Goal: Task Accomplishment & Management: Manage account settings

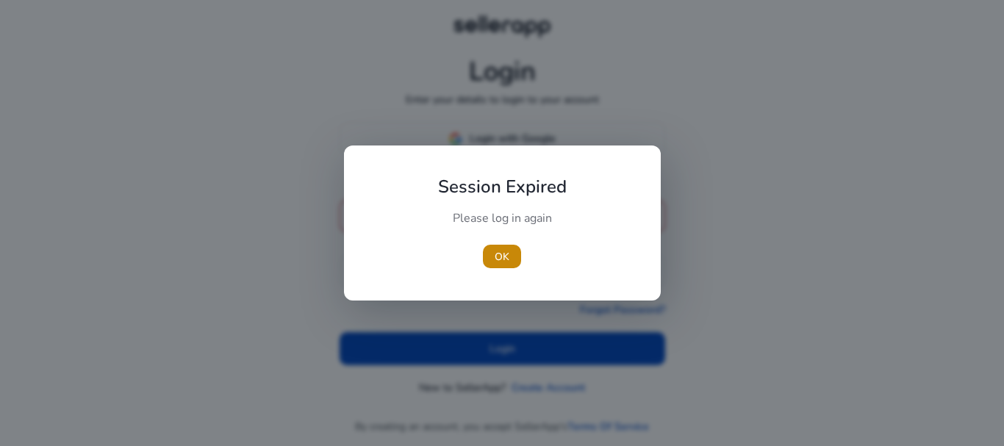
click at [544, 440] on div at bounding box center [502, 223] width 1004 height 446
click at [494, 248] on span "button" at bounding box center [500, 256] width 38 height 35
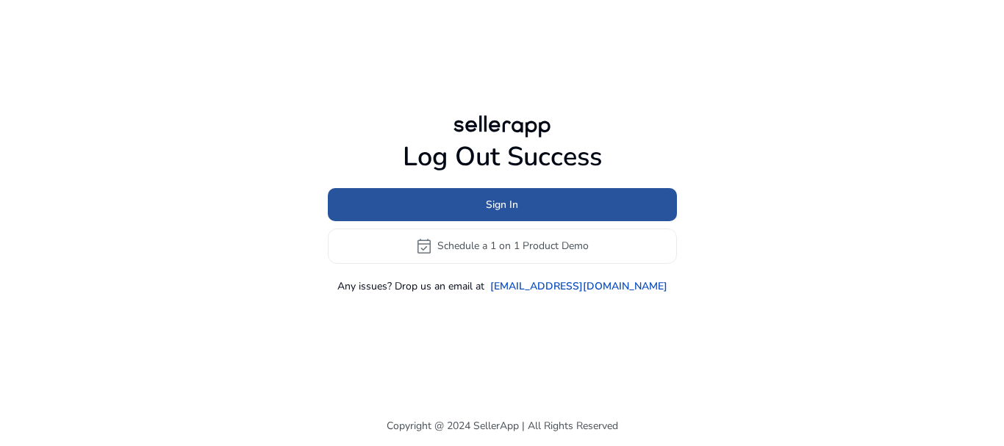
click at [482, 201] on span at bounding box center [502, 204] width 349 height 35
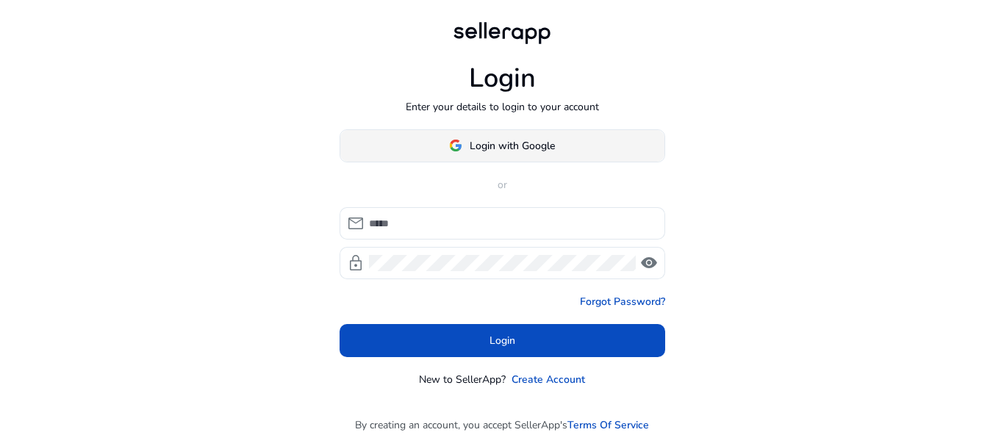
click at [483, 140] on span "Login with Google" at bounding box center [512, 145] width 85 height 15
